Goal: Information Seeking & Learning: Learn about a topic

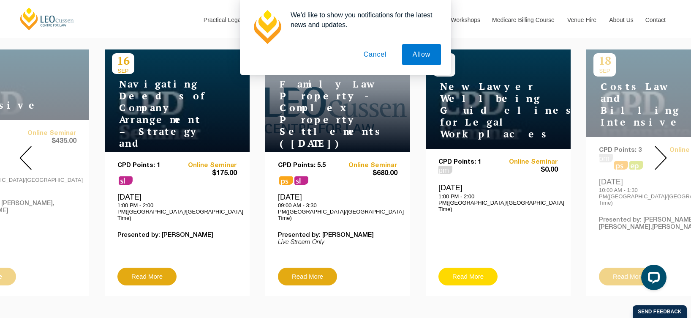
drag, startPoint x: 475, startPoint y: 275, endPoint x: 474, endPoint y: 270, distance: 4.9
click at [475, 274] on div "CPD Points: 1 pm Online Seminar $0.00 [DATE] 1:00 PM - 2:00 PM([GEOGRAPHIC_DATA…" at bounding box center [498, 222] width 145 height 147
click at [471, 267] on link "Read More" at bounding box center [468, 276] width 59 height 18
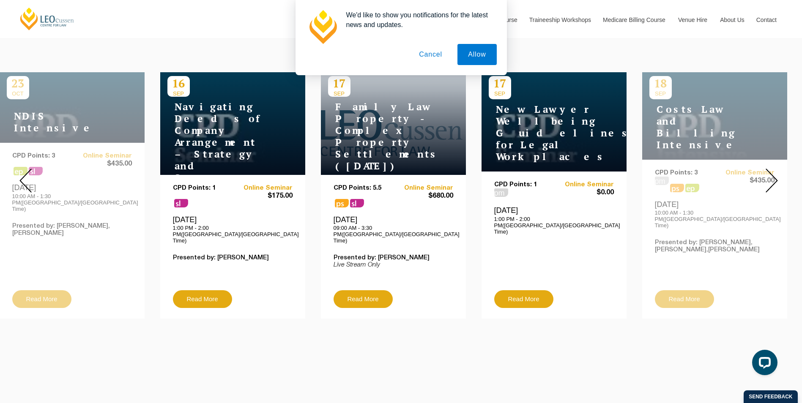
scroll to position [296, 0]
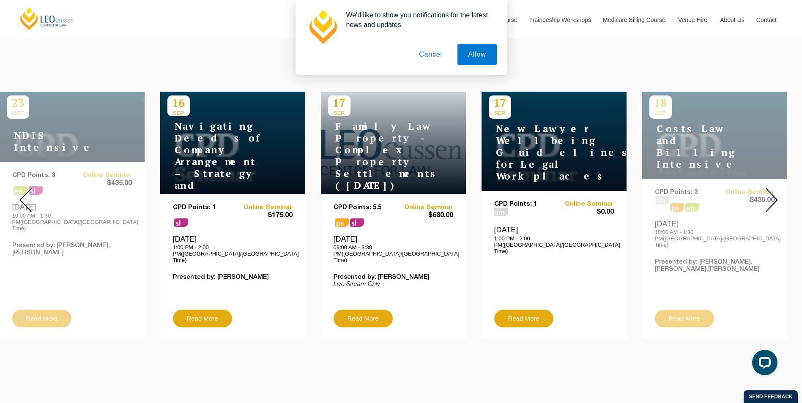
click at [428, 54] on button "Cancel" at bounding box center [430, 54] width 44 height 21
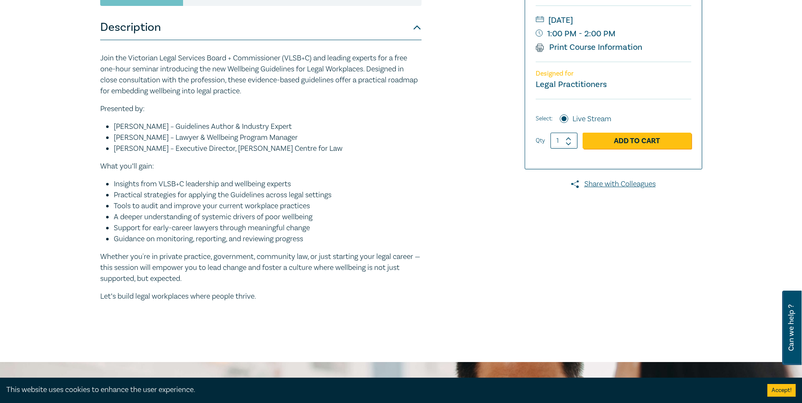
scroll to position [42, 0]
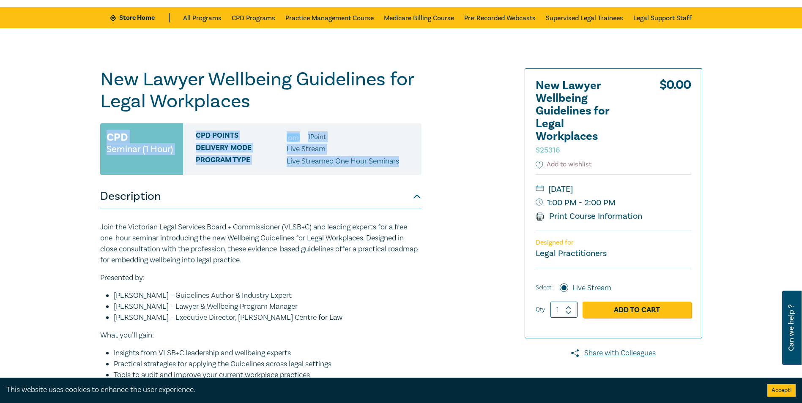
drag, startPoint x: 399, startPoint y: 158, endPoint x: 107, endPoint y: 128, distance: 293.2
click at [107, 128] on div "CPD Seminar (1 Hour) CPD Points 1 Point Delivery Mode Live Stream Program type …" at bounding box center [260, 149] width 321 height 52
drag, startPoint x: 107, startPoint y: 128, endPoint x: 221, endPoint y: 188, distance: 129.1
click at [219, 188] on button "Description" at bounding box center [260, 196] width 321 height 25
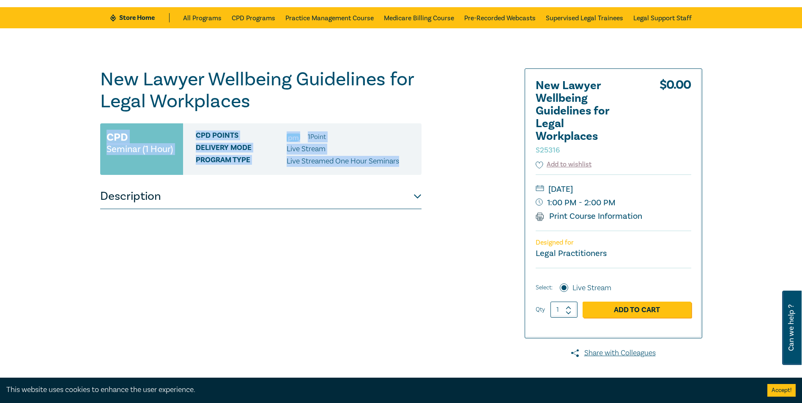
click at [283, 190] on button "Description" at bounding box center [260, 196] width 321 height 25
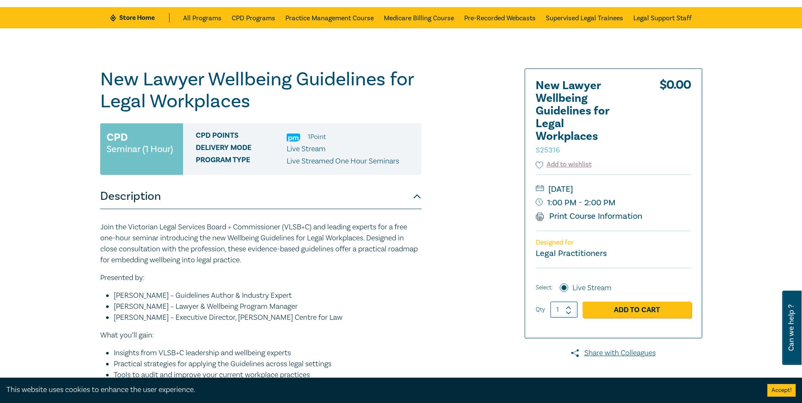
click at [56, 188] on div "New Lawyer Wellbeing Guidelines for Legal Workplaces S25316 CPD Seminar (1 Hour…" at bounding box center [401, 279] width 802 height 503
click at [580, 210] on div "Wednesday, 17 September 2025 1:00 PM - 2:00 PM Print Course Information" at bounding box center [613, 203] width 156 height 56
click at [576, 216] on link "Print Course Information" at bounding box center [588, 216] width 107 height 11
click at [697, 207] on div "New Lawyer Wellbeing Guidelines for Legal Workplaces S25316 CPD Seminar (1 Hour…" at bounding box center [401, 279] width 802 height 503
